Goal: Check status

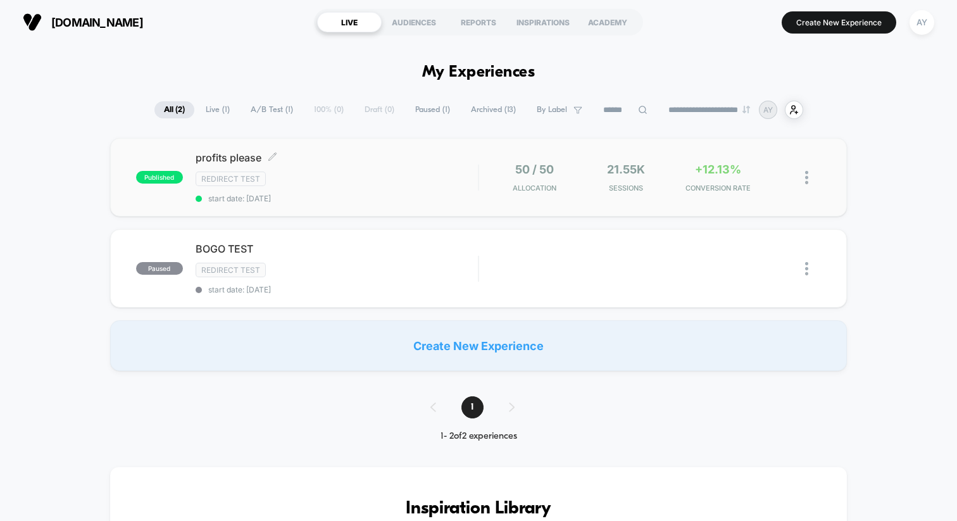
click at [370, 187] on div "profits please Click to edit experience details Click to edit experience detail…" at bounding box center [337, 177] width 282 height 52
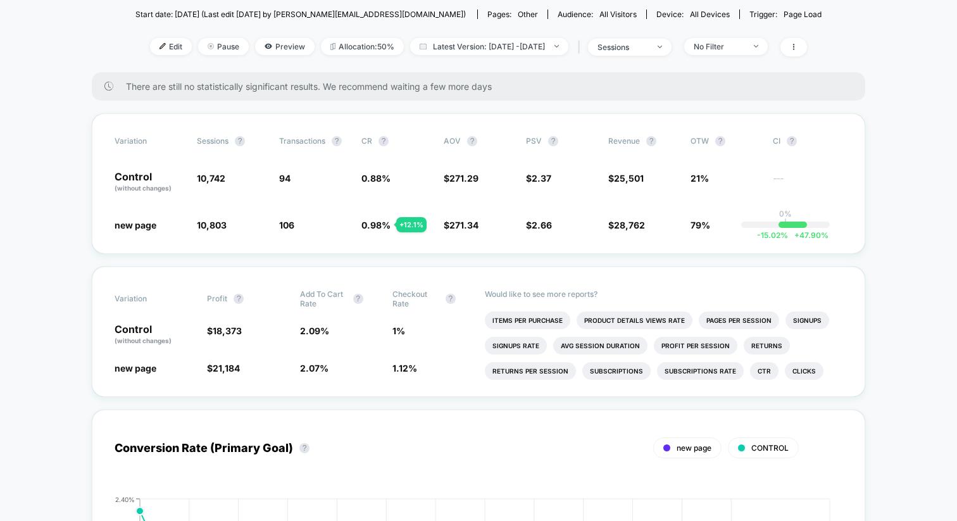
scroll to position [174, 0]
